Goal: Task Accomplishment & Management: Complete application form

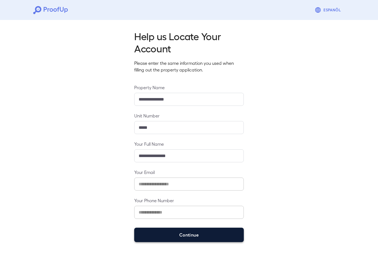
click at [230, 235] on button "Continue" at bounding box center [189, 235] width 110 height 14
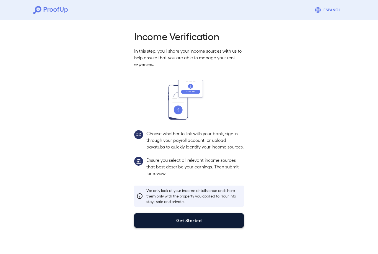
click at [235, 227] on button "Get Started" at bounding box center [189, 220] width 110 height 14
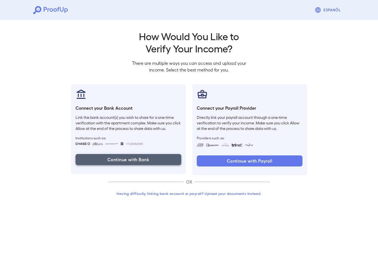
click at [93, 161] on button "Continue with Bank" at bounding box center [129, 159] width 106 height 11
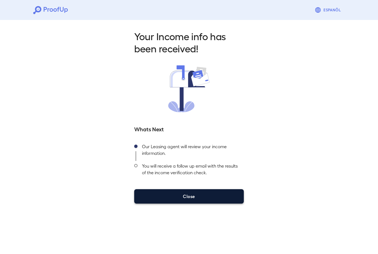
click at [232, 193] on button "Close" at bounding box center [189, 196] width 110 height 14
click at [224, 194] on button "Close" at bounding box center [189, 196] width 110 height 14
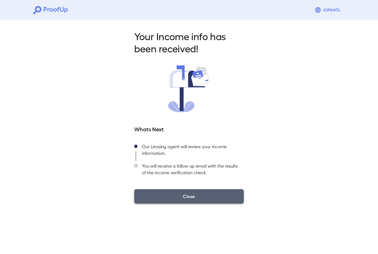
click at [233, 195] on button "Close" at bounding box center [189, 196] width 110 height 14
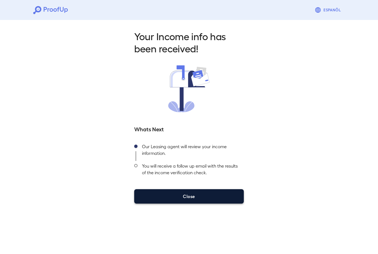
click at [206, 196] on button "Close" at bounding box center [189, 196] width 110 height 14
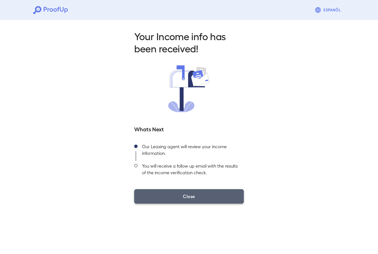
click at [235, 194] on button "Close" at bounding box center [189, 196] width 110 height 14
